Goal: Information Seeking & Learning: Learn about a topic

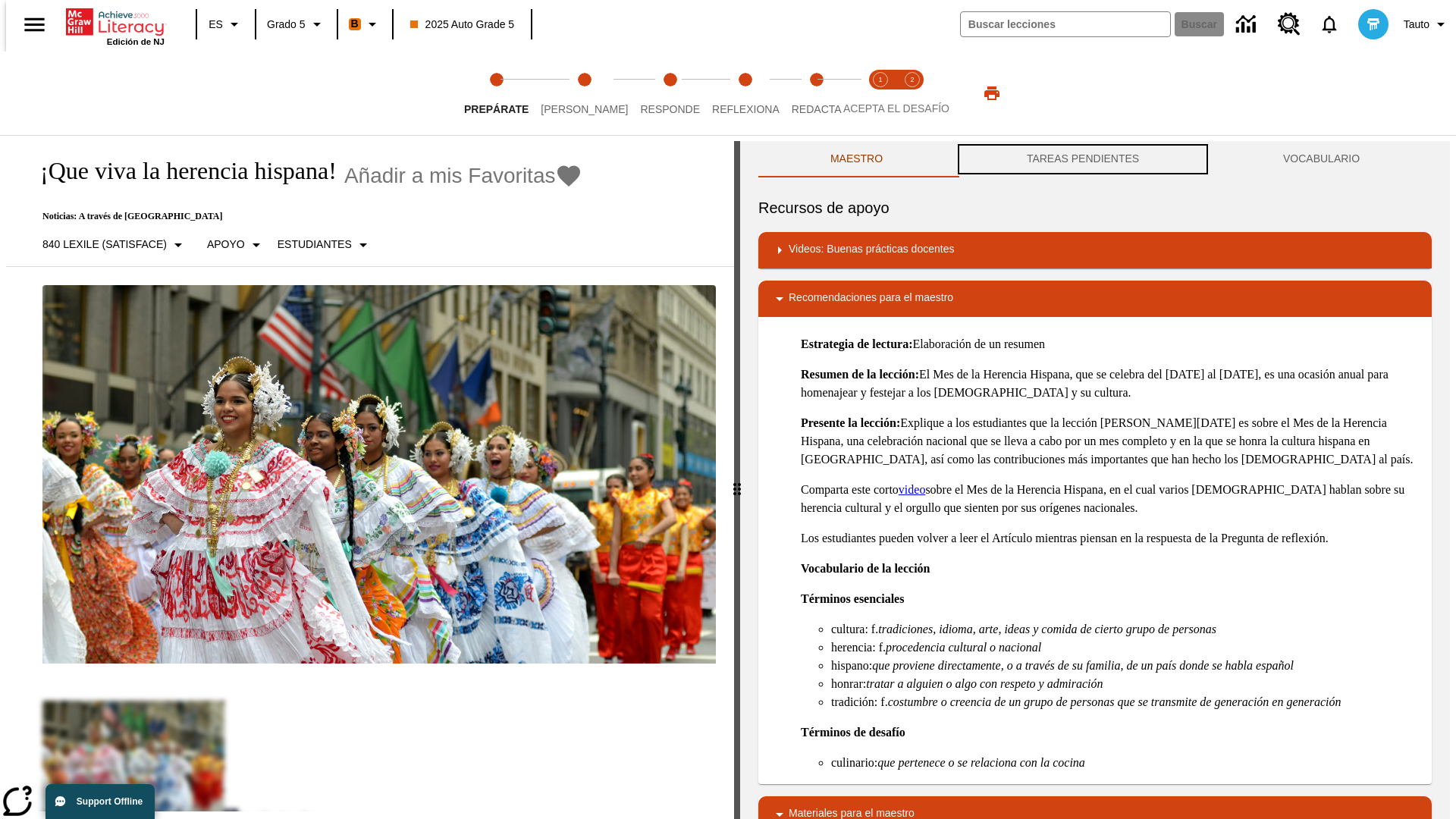
click at [1083, 160] on button "TAREAS PENDIENTES" at bounding box center [1083, 160] width 257 height 36
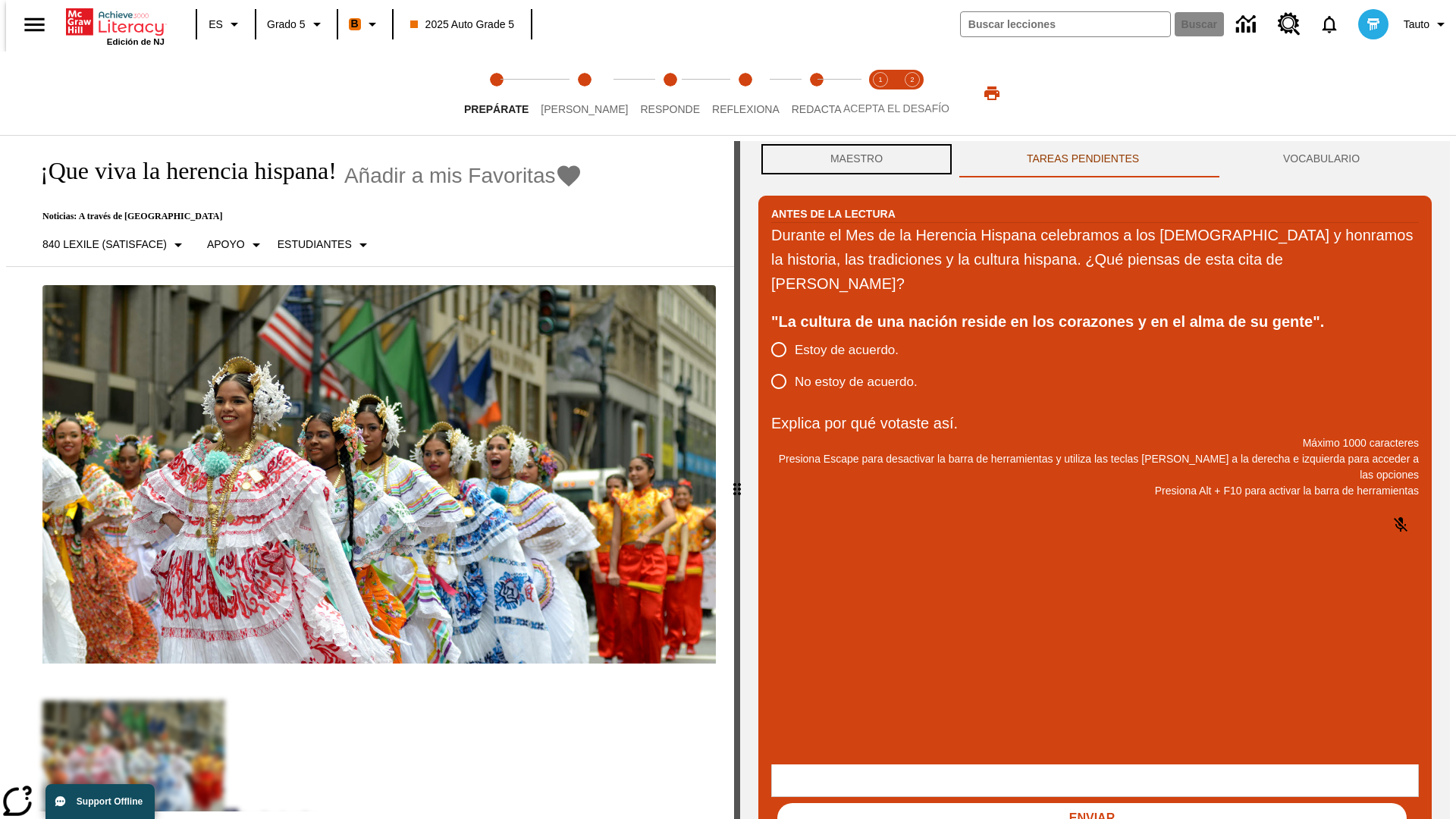
scroll to position [1, 0]
click at [853, 160] on button "Maestro" at bounding box center [856, 159] width 196 height 36
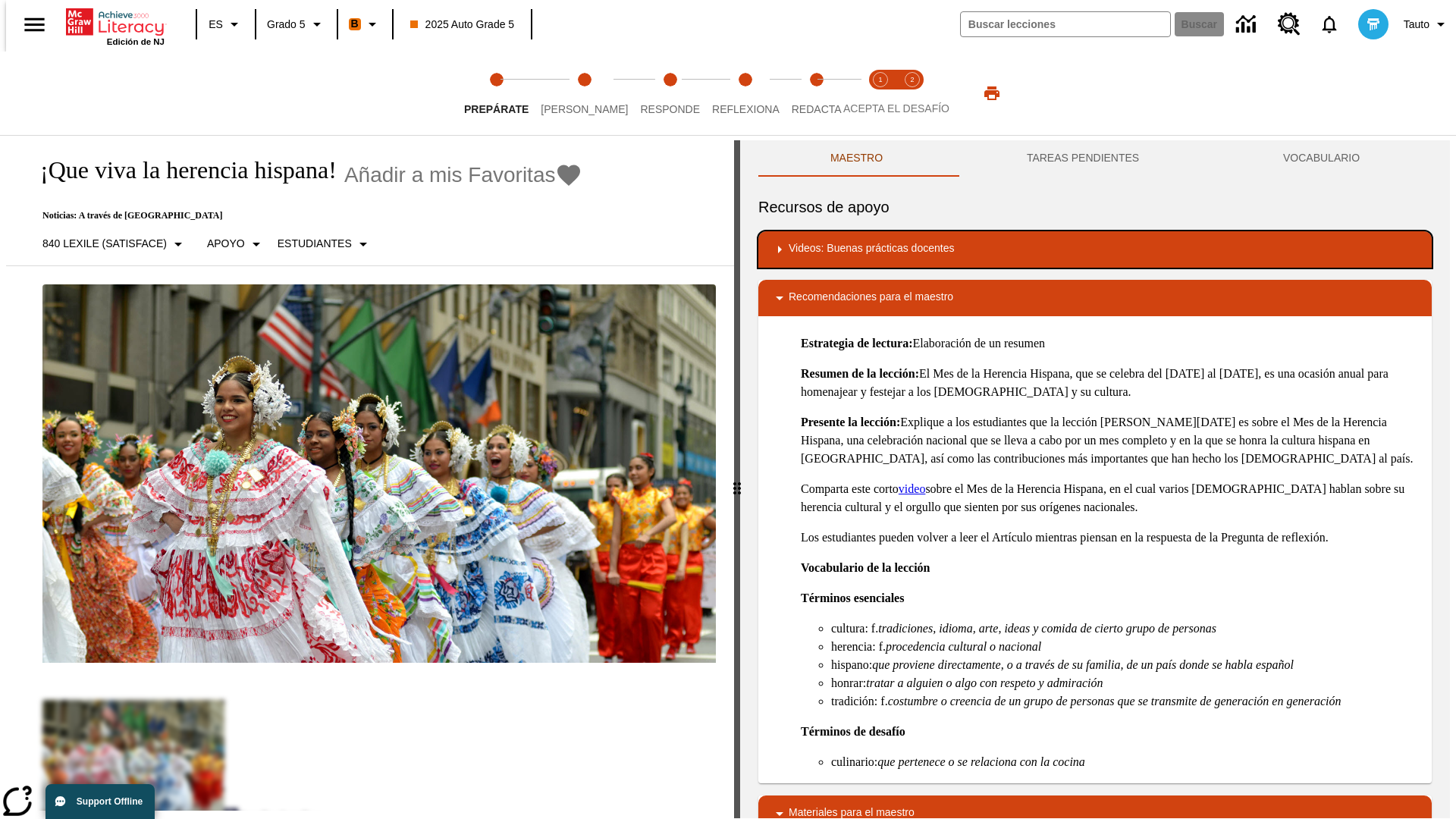
click at [1095, 249] on div "Videos: Buenas prácticas docentes" at bounding box center [1095, 249] width 649 height 18
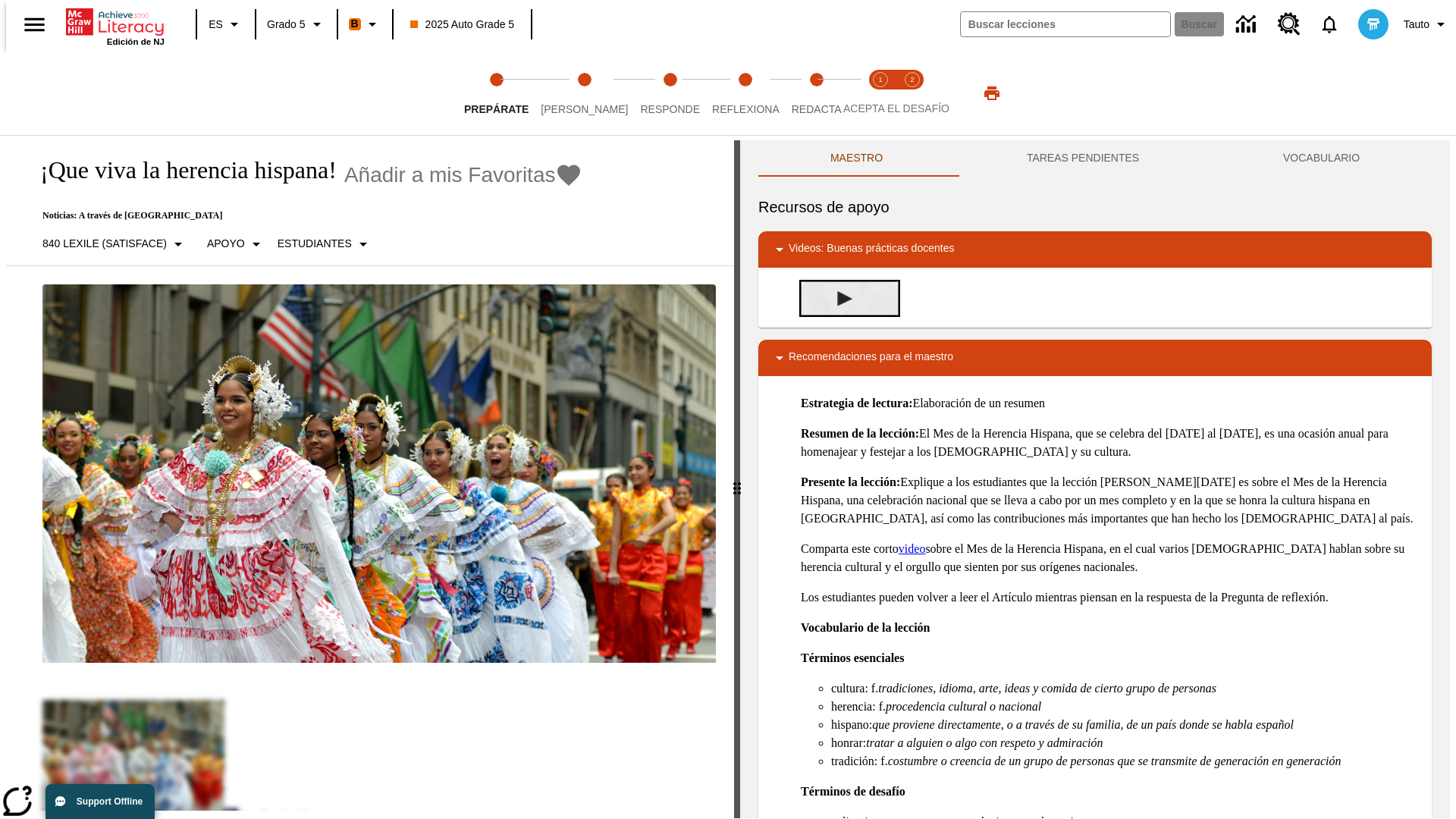
click at [839, 291] on img "Desarrollo del vocabulario académico" at bounding box center [844, 298] width 15 height 15
click at [571, 93] on span "Lee" at bounding box center [585, 103] width 87 height 27
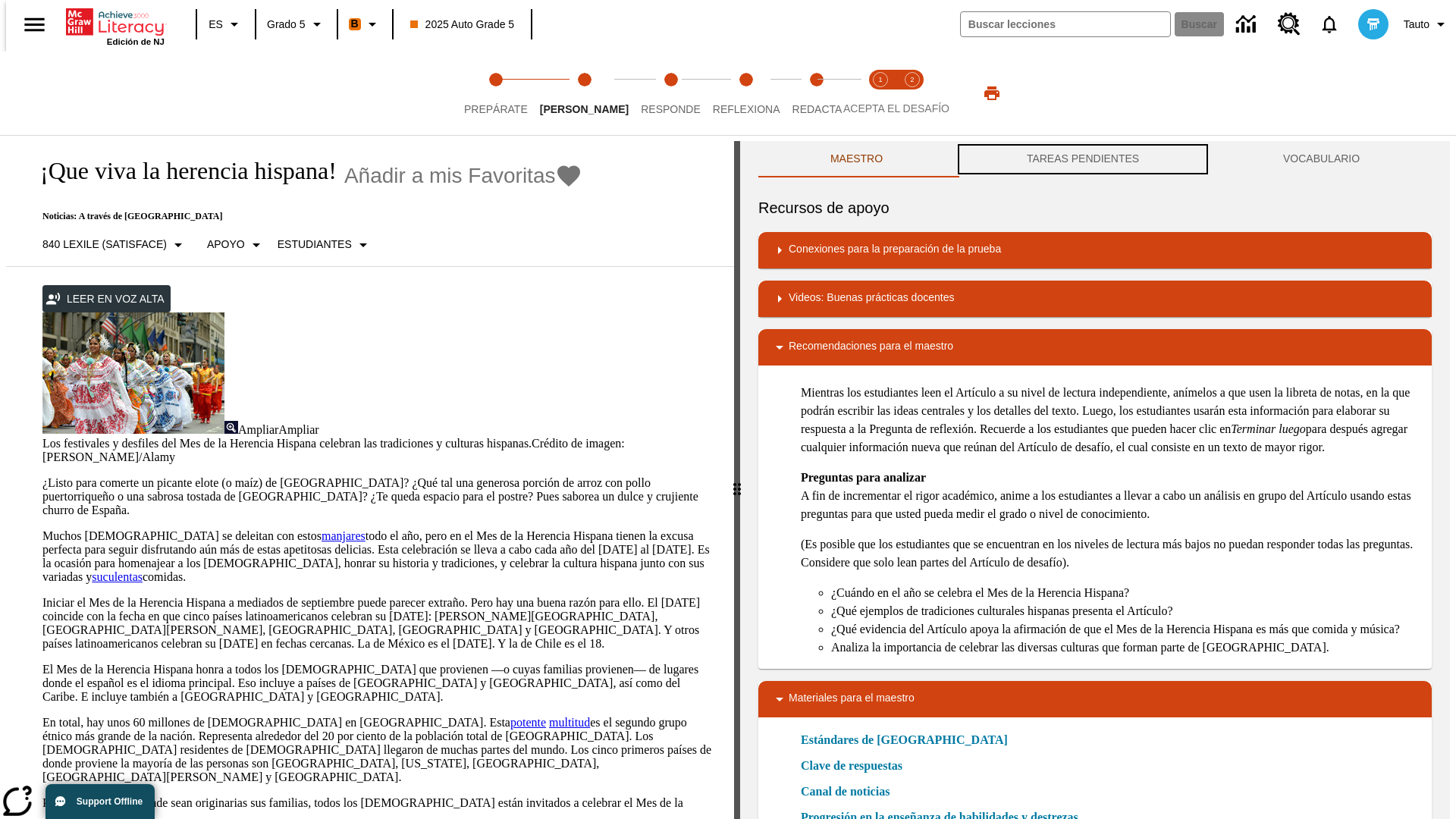
scroll to position [1, 0]
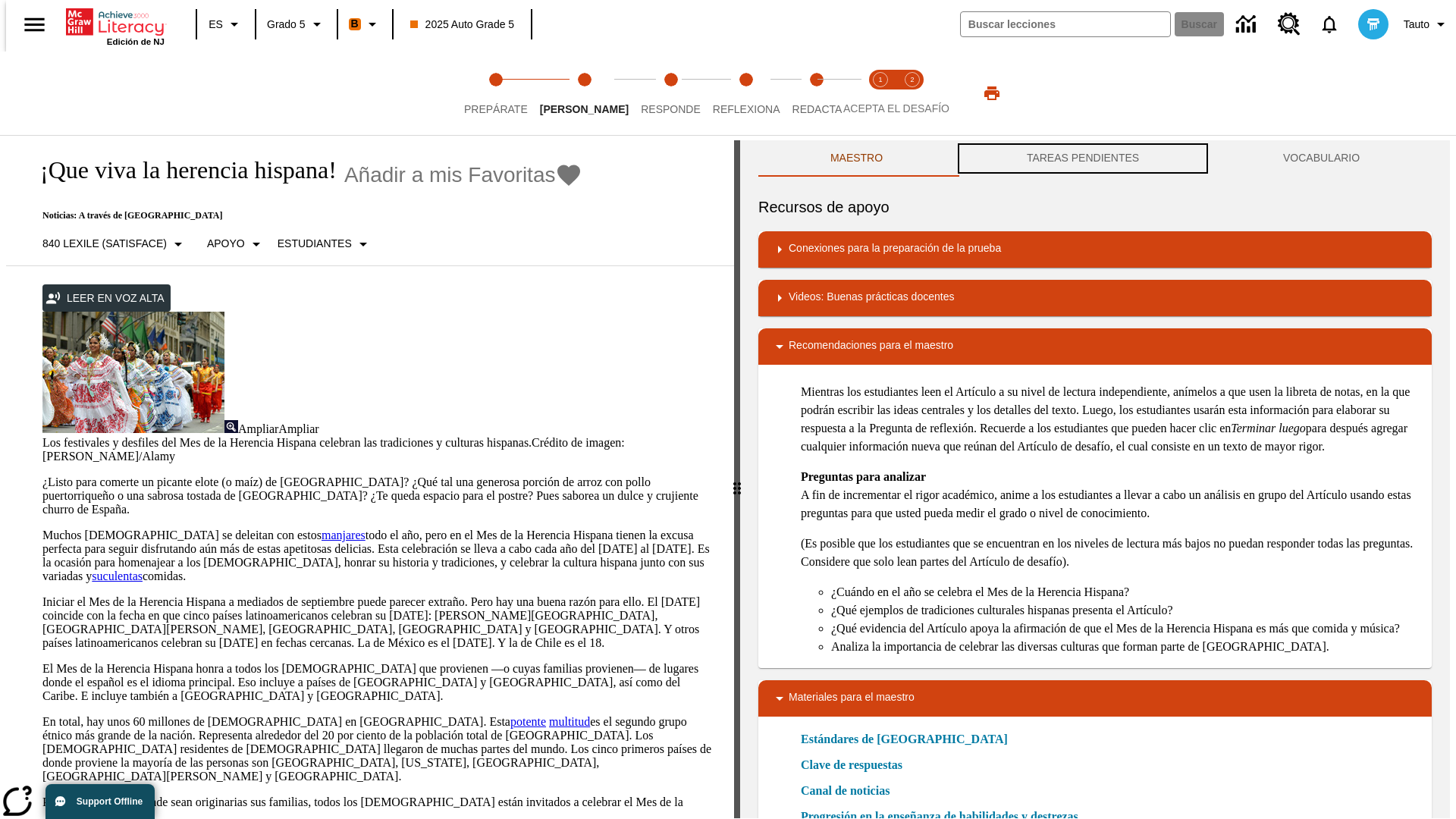
click at [1083, 160] on button "TAREAS PENDIENTES" at bounding box center [1083, 159] width 257 height 36
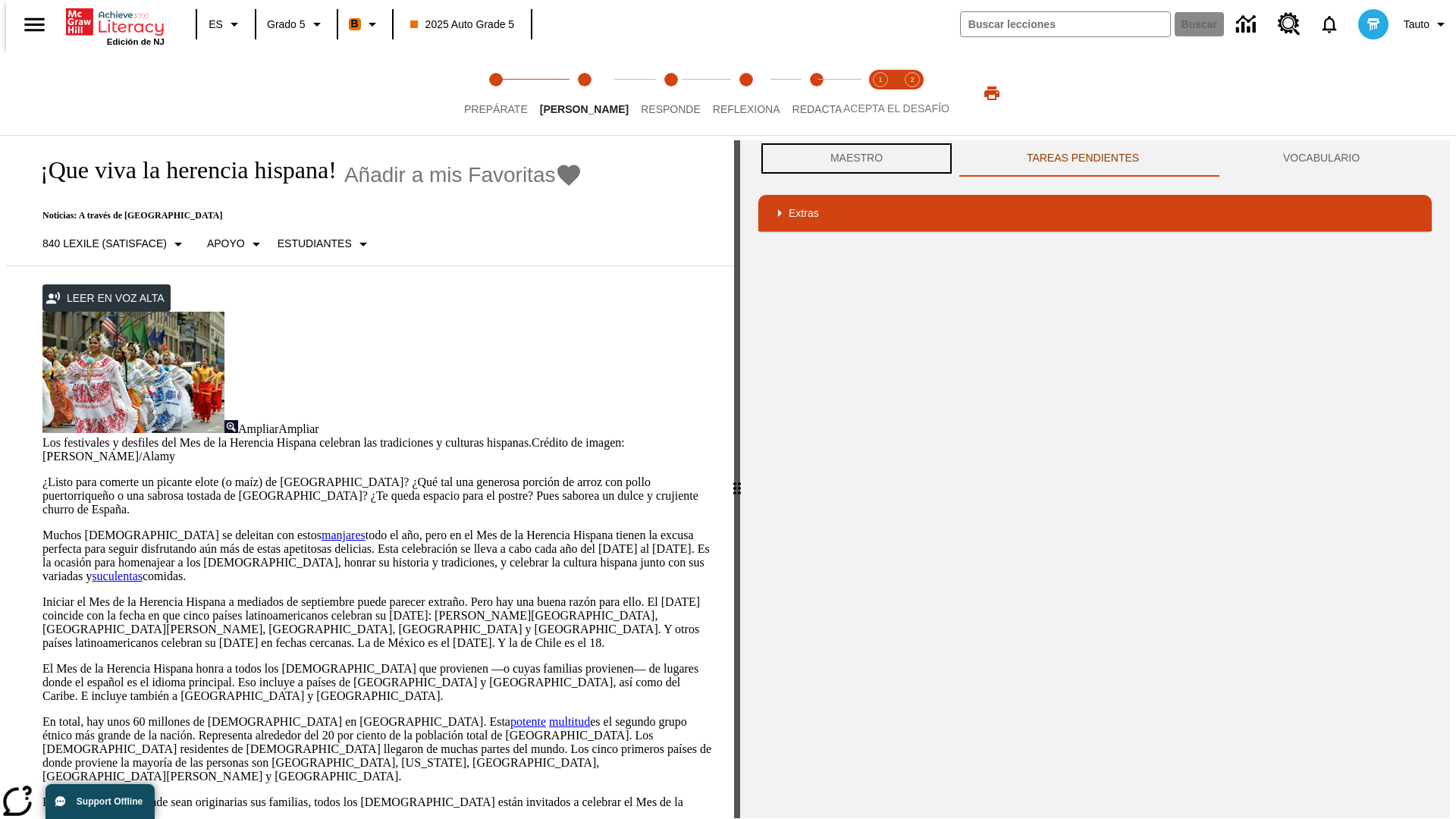
click at [853, 159] on button "Maestro" at bounding box center [856, 159] width 196 height 36
